Goal: Task Accomplishment & Management: Use online tool/utility

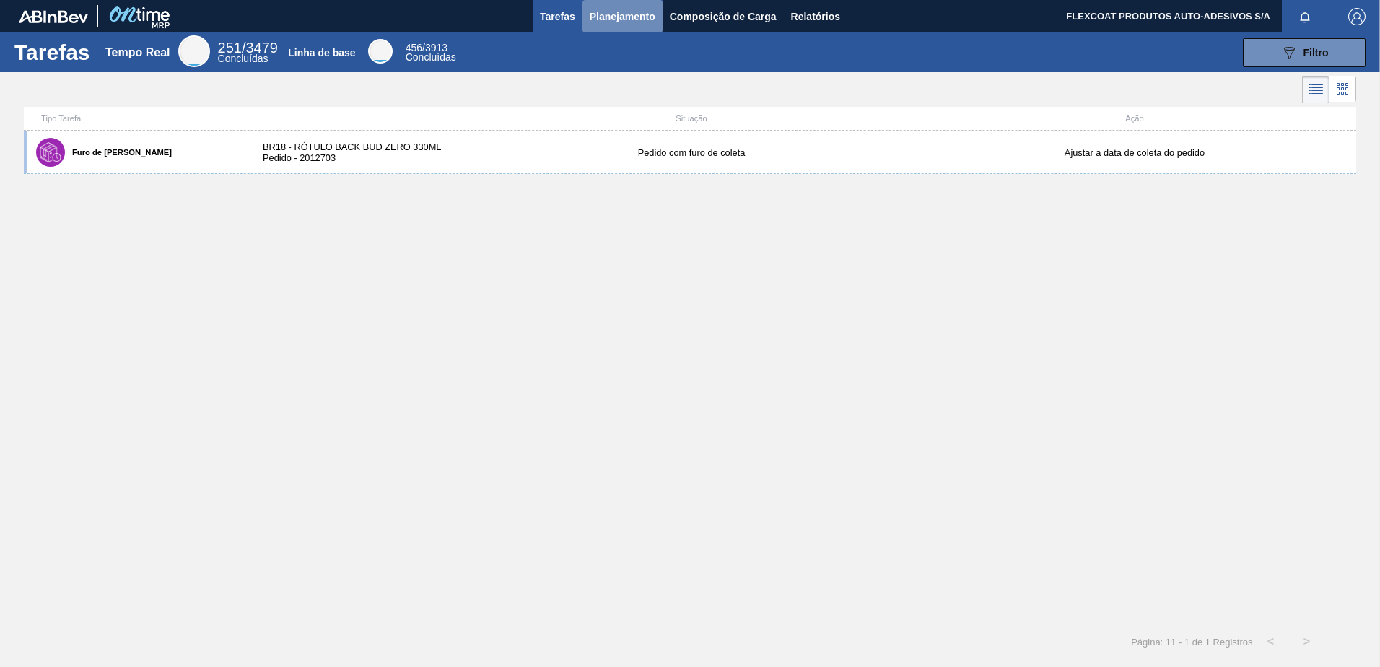
click at [604, 19] on span "Planejamento" at bounding box center [623, 16] width 66 height 17
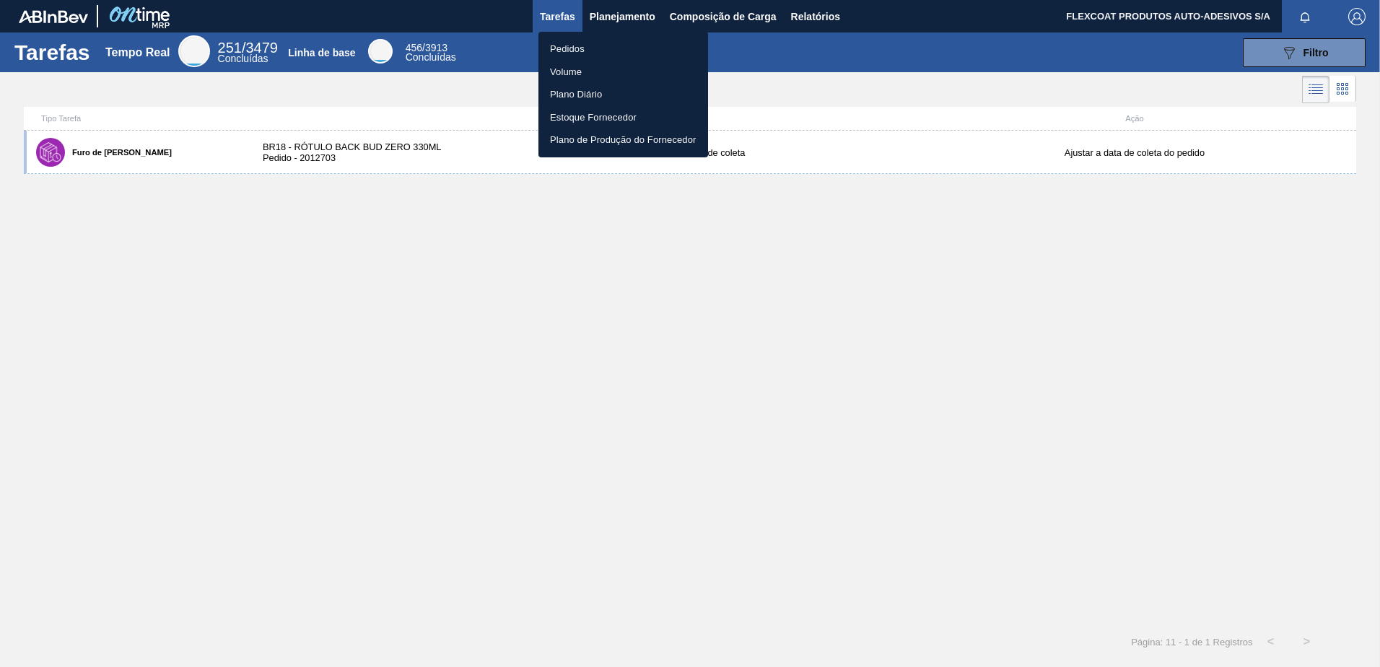
click at [567, 46] on li "Pedidos" at bounding box center [624, 49] width 170 height 23
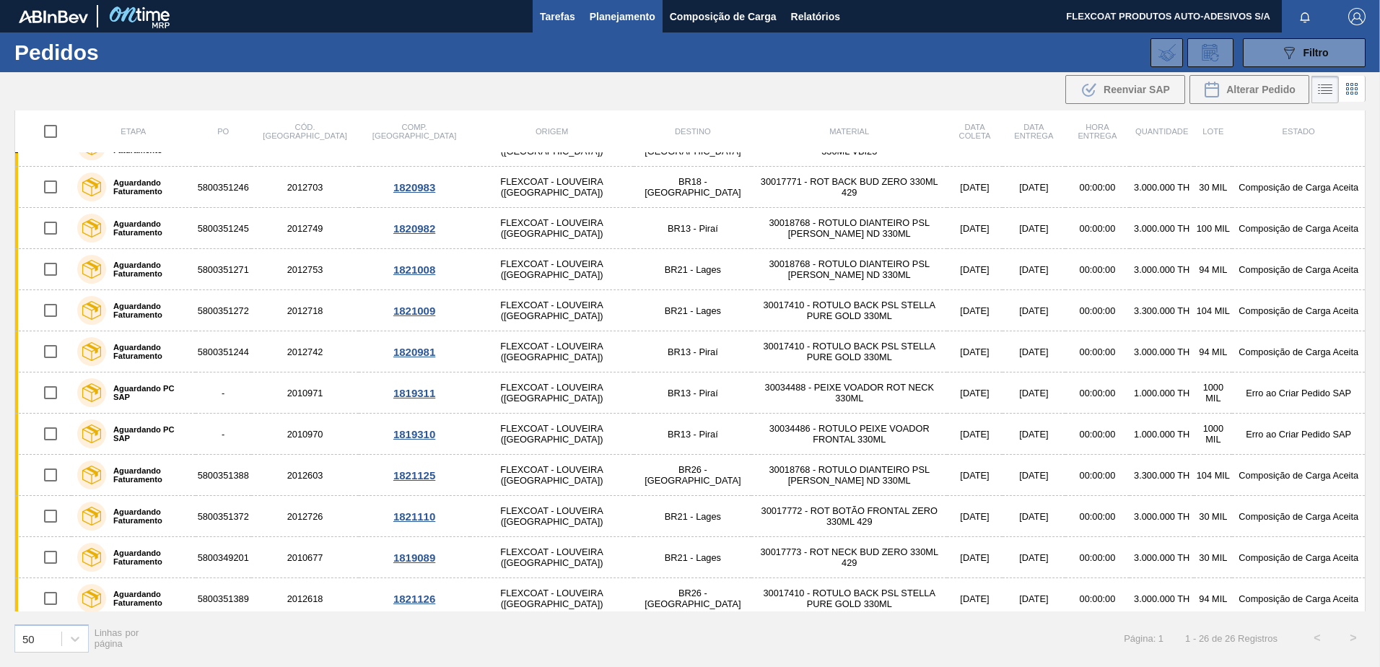
scroll to position [179, 0]
